Goal: Task Accomplishment & Management: Complete application form

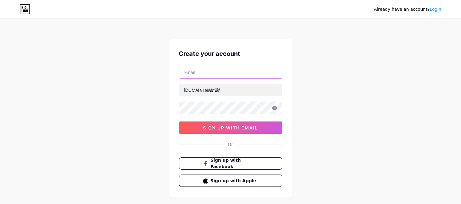
click at [211, 76] on input "text" at bounding box center [230, 72] width 103 height 12
paste input "[EMAIL_ADDRESS][DOMAIN_NAME]"
type input "[EMAIL_ADDRESS][DOMAIN_NAME]"
click at [192, 92] on div "[DOMAIN_NAME]/" at bounding box center [202, 90] width 36 height 6
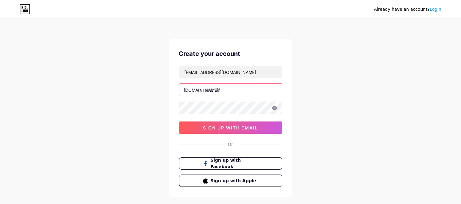
click at [223, 93] on input "text" at bounding box center [230, 90] width 103 height 12
paste input "hccloans"
type input "hccloans"
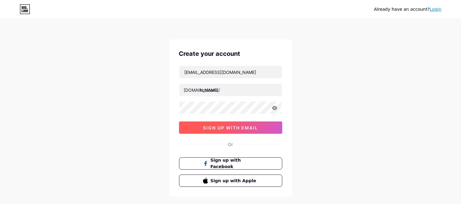
click at [189, 130] on button "sign up with email" at bounding box center [230, 128] width 103 height 12
click at [248, 128] on span "sign up with email" at bounding box center [230, 127] width 55 height 5
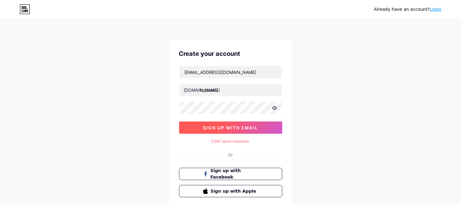
click at [237, 124] on button "sign up with email" at bounding box center [230, 128] width 103 height 12
